Goal: Find specific page/section: Find specific page/section

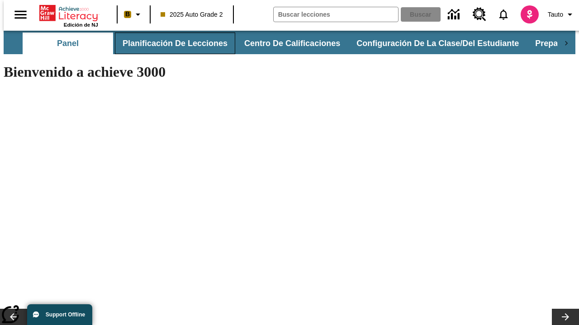
click at [169, 43] on button "Planificación de lecciones" at bounding box center [175, 44] width 120 height 22
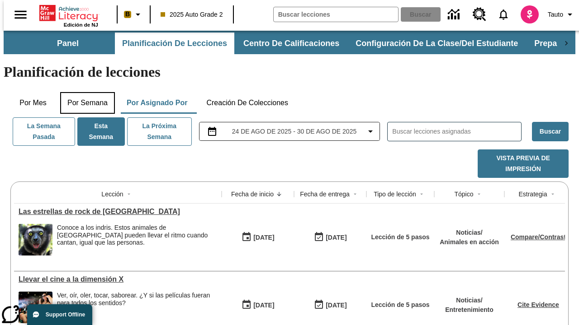
click at [85, 92] on button "Por semana" at bounding box center [87, 103] width 55 height 22
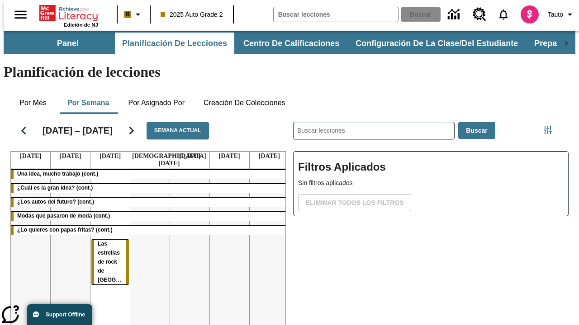
scroll to position [0, 3]
click at [265, 225] on tr "Una idea, mucho trabajo (cont.) ¿Cuál es la gran idea? (cont.) ¿Los autos del f…" at bounding box center [150, 266] width 278 height 195
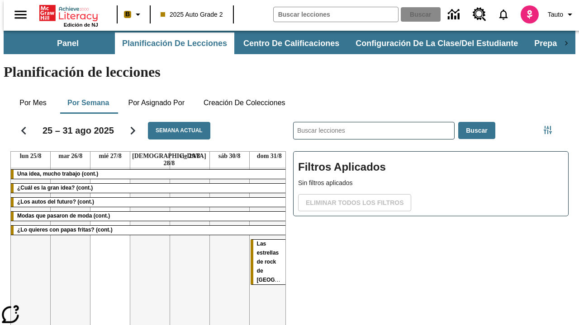
click at [257, 241] on span "Las estrellas de rock de [GEOGRAPHIC_DATA]" at bounding box center [286, 262] width 58 height 42
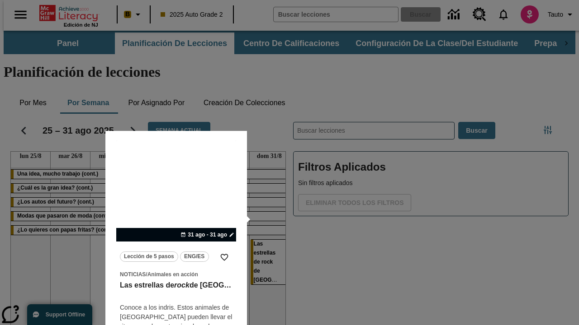
scroll to position [9, 0]
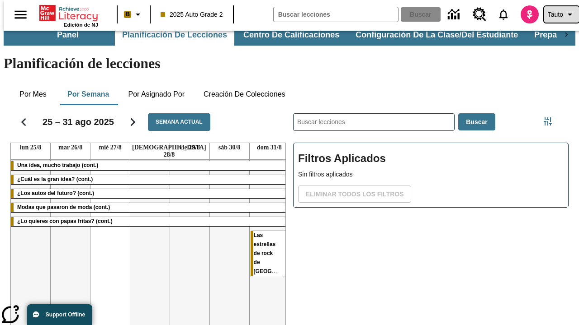
click at [556, 14] on span "Tauto" at bounding box center [554, 14] width 15 height 9
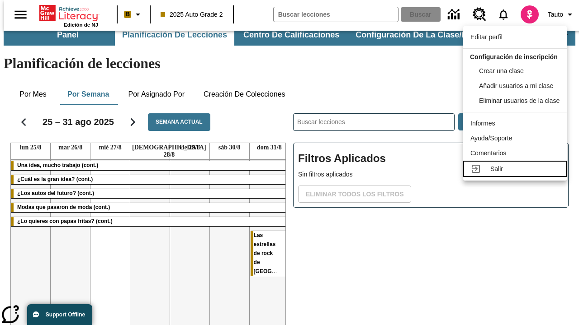
click at [517, 174] on div "Salir" at bounding box center [524, 169] width 69 height 9
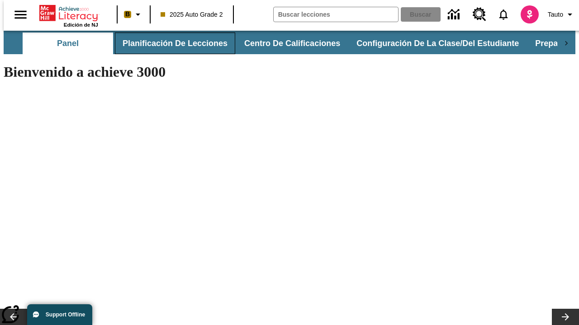
click at [169, 43] on button "Planificación de lecciones" at bounding box center [175, 44] width 120 height 22
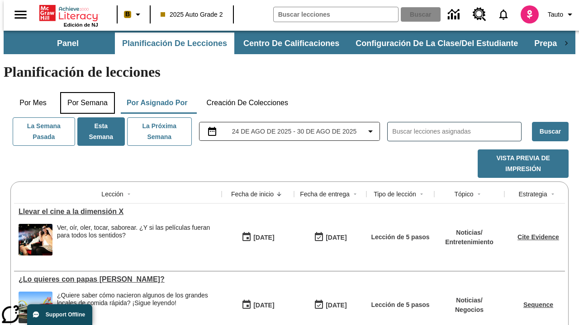
click at [85, 92] on button "Por semana" at bounding box center [87, 103] width 55 height 22
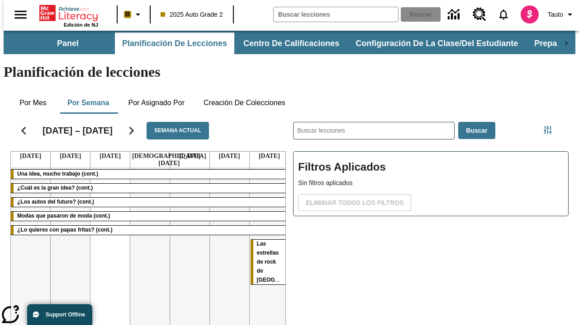
scroll to position [0, 3]
click at [106, 225] on tr "Una idea, mucho trabajo (cont.) ¿Cuál es la gran idea? (cont.) ¿Los autos del f…" at bounding box center [150, 266] width 278 height 195
